Goal: Find specific page/section: Find specific page/section

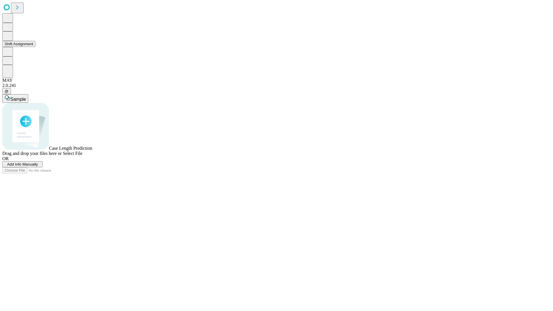
click at [35, 47] on button "Shift Assignment" at bounding box center [18, 44] width 33 height 6
